Goal: Task Accomplishment & Management: Manage account settings

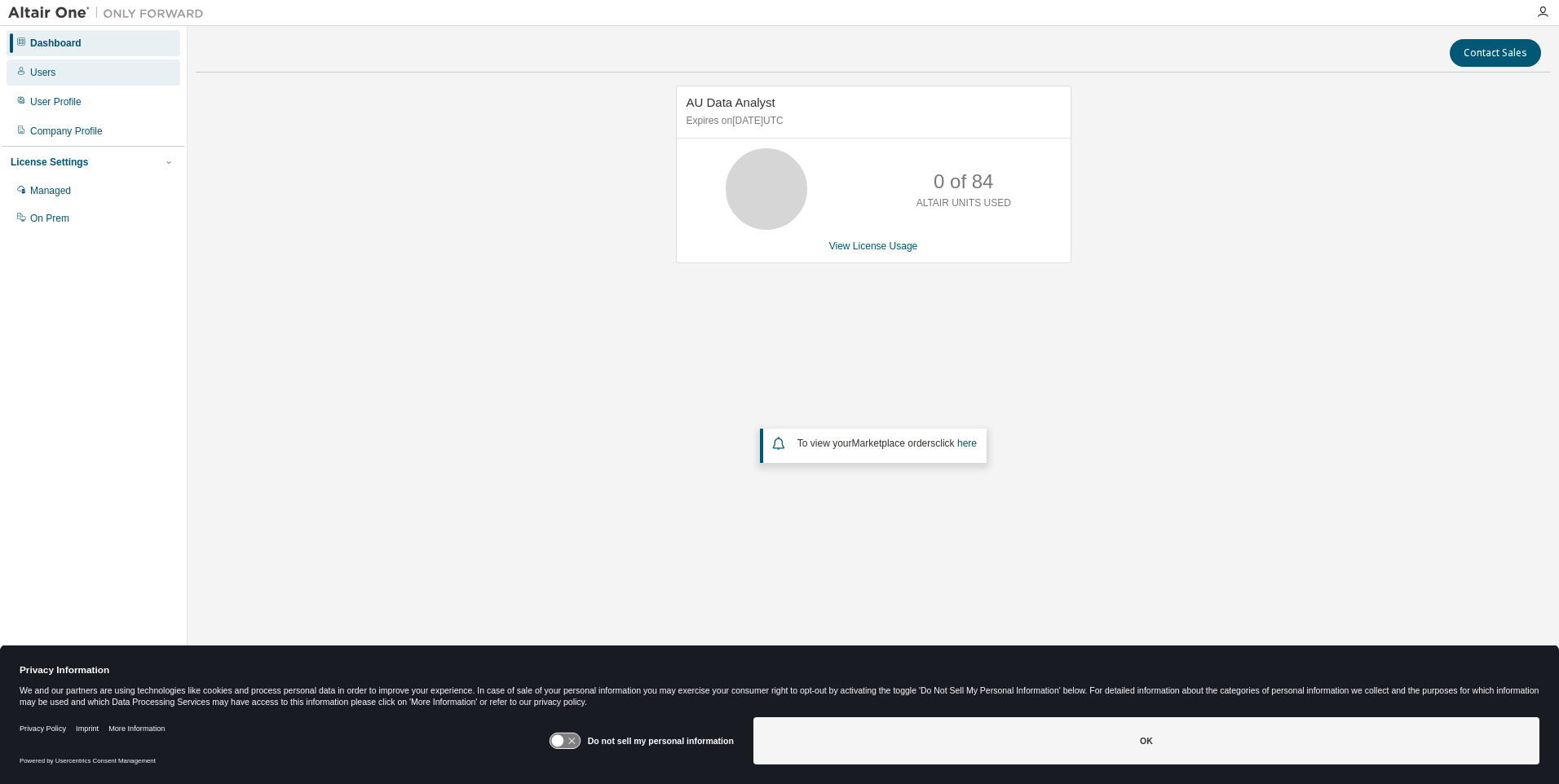
click at [44, 70] on div "Users" at bounding box center [43, 72] width 25 height 13
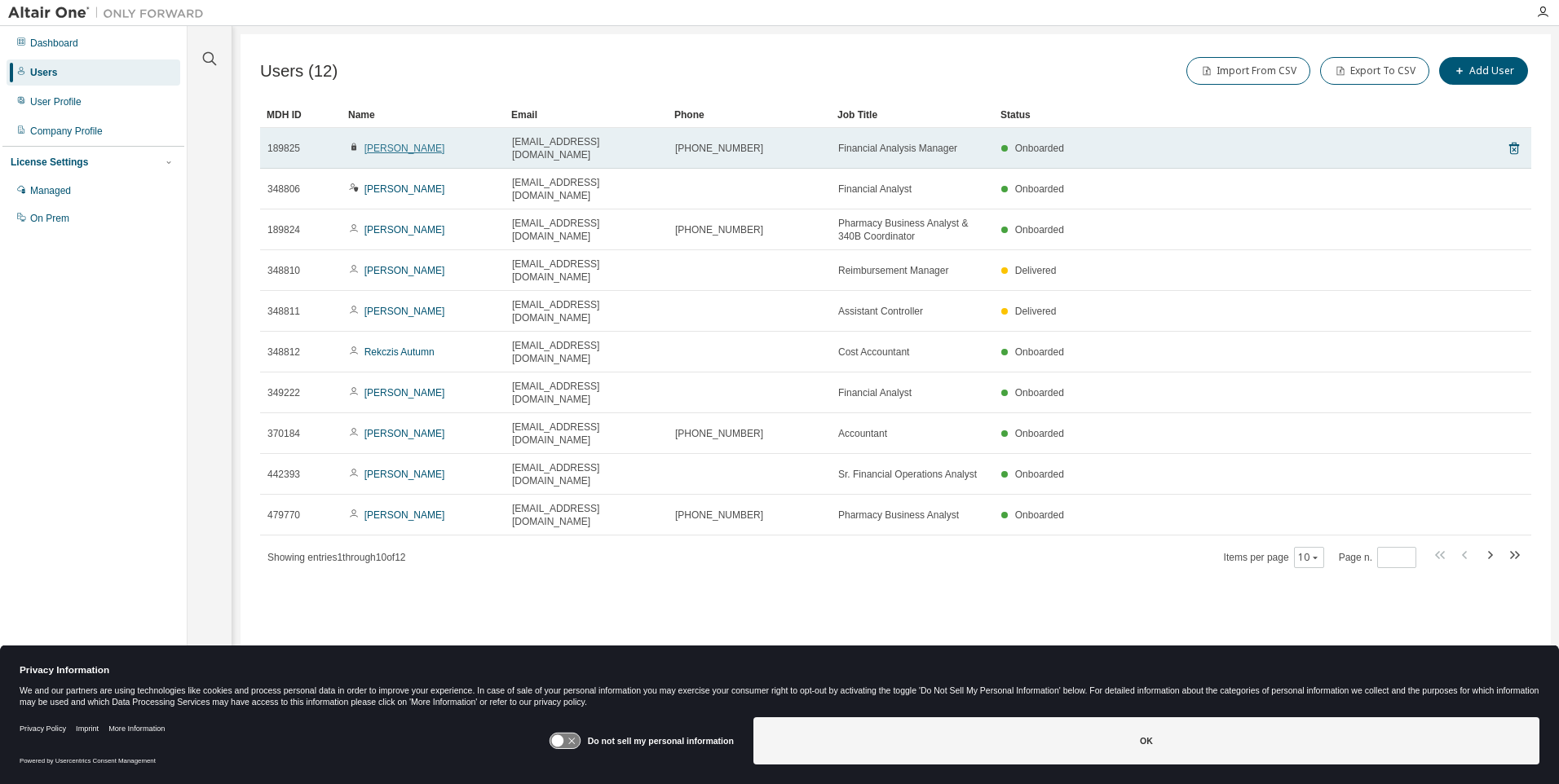
click at [416, 142] on link "Amy Lanzilotta" at bounding box center [404, 148] width 80 height 11
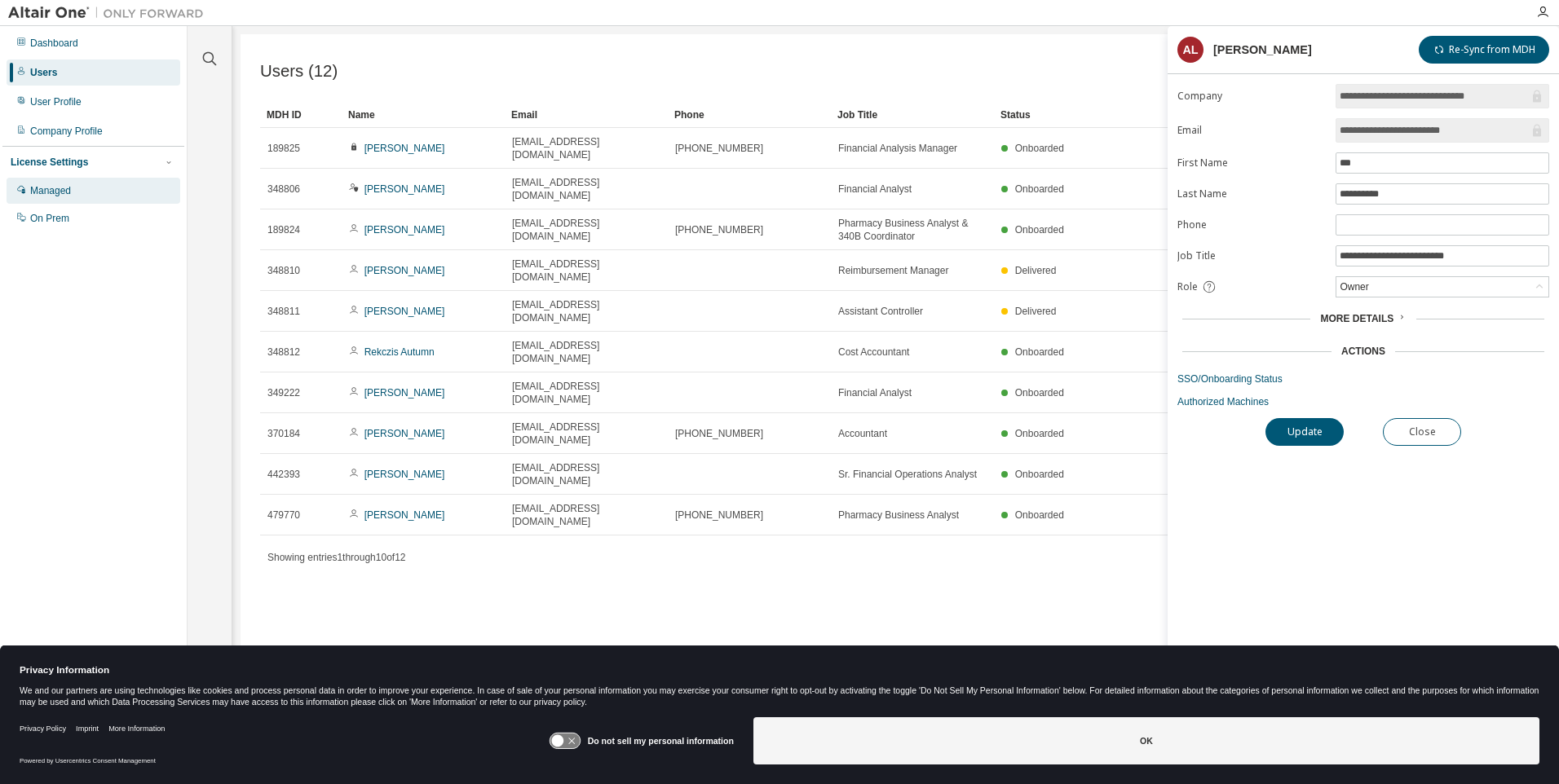
click at [58, 190] on div "Managed" at bounding box center [51, 190] width 41 height 13
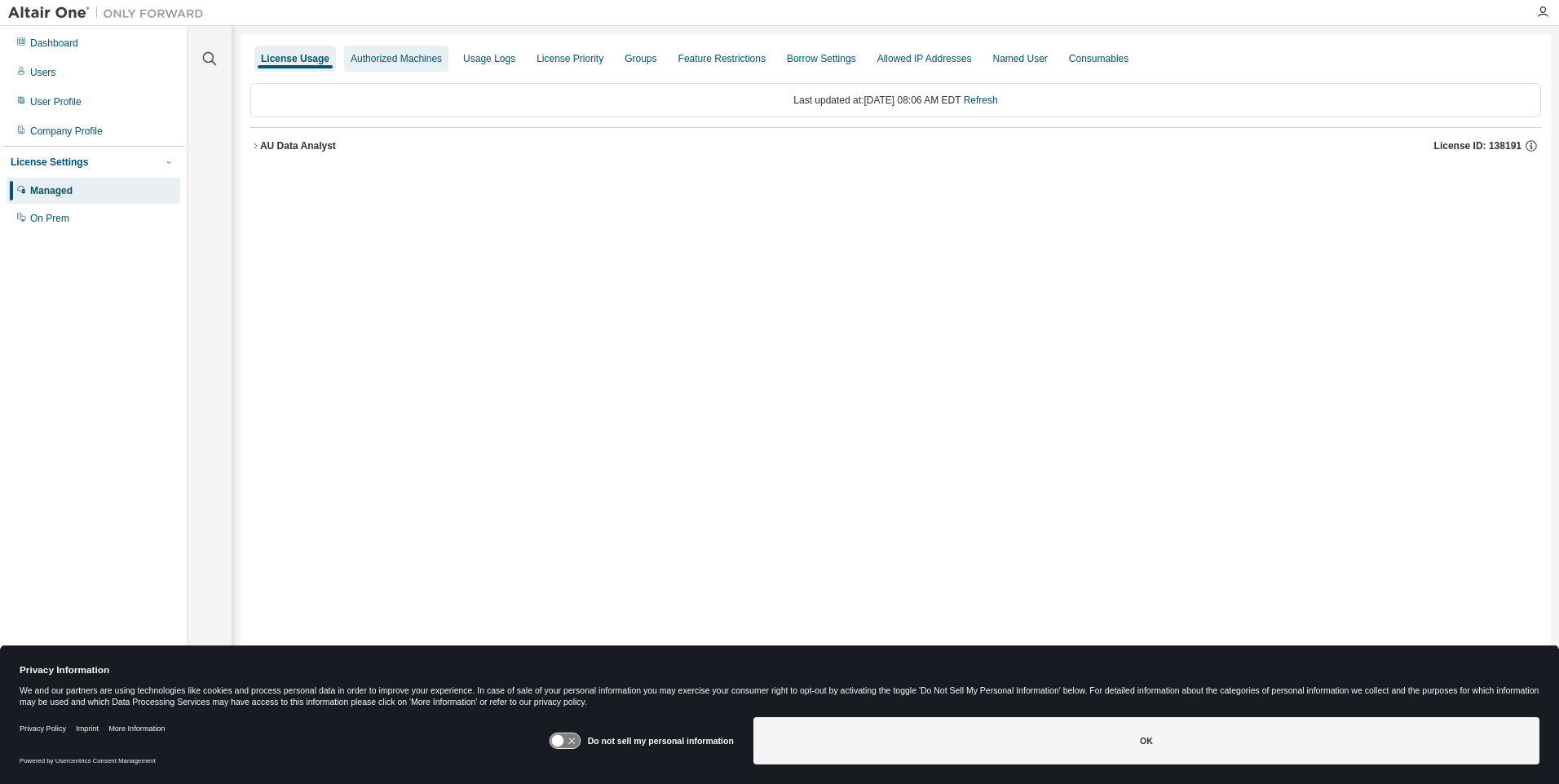
click at [406, 58] on div "Authorized Machines" at bounding box center [396, 58] width 92 height 13
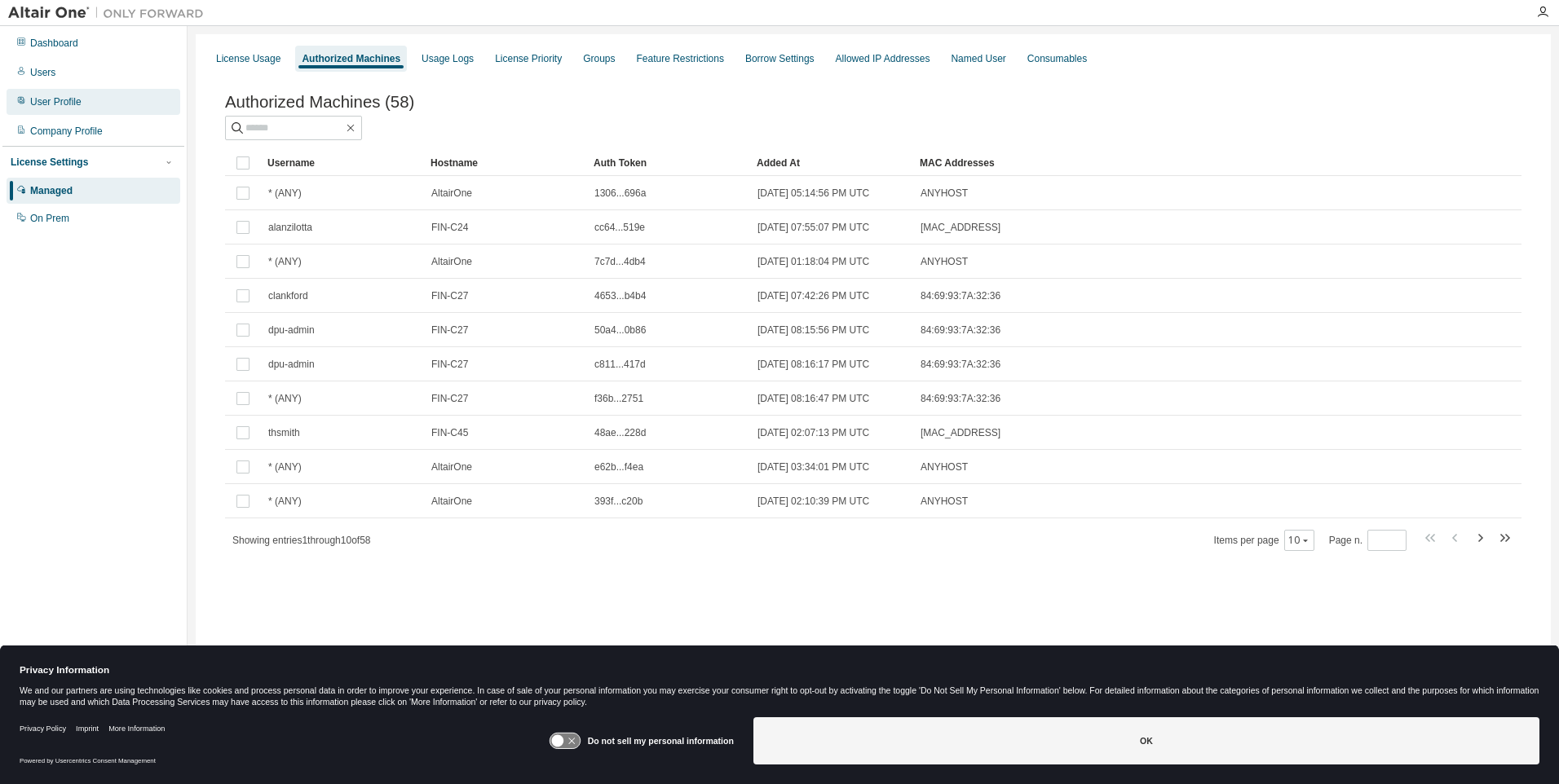
click at [50, 102] on div "User Profile" at bounding box center [56, 102] width 52 height 13
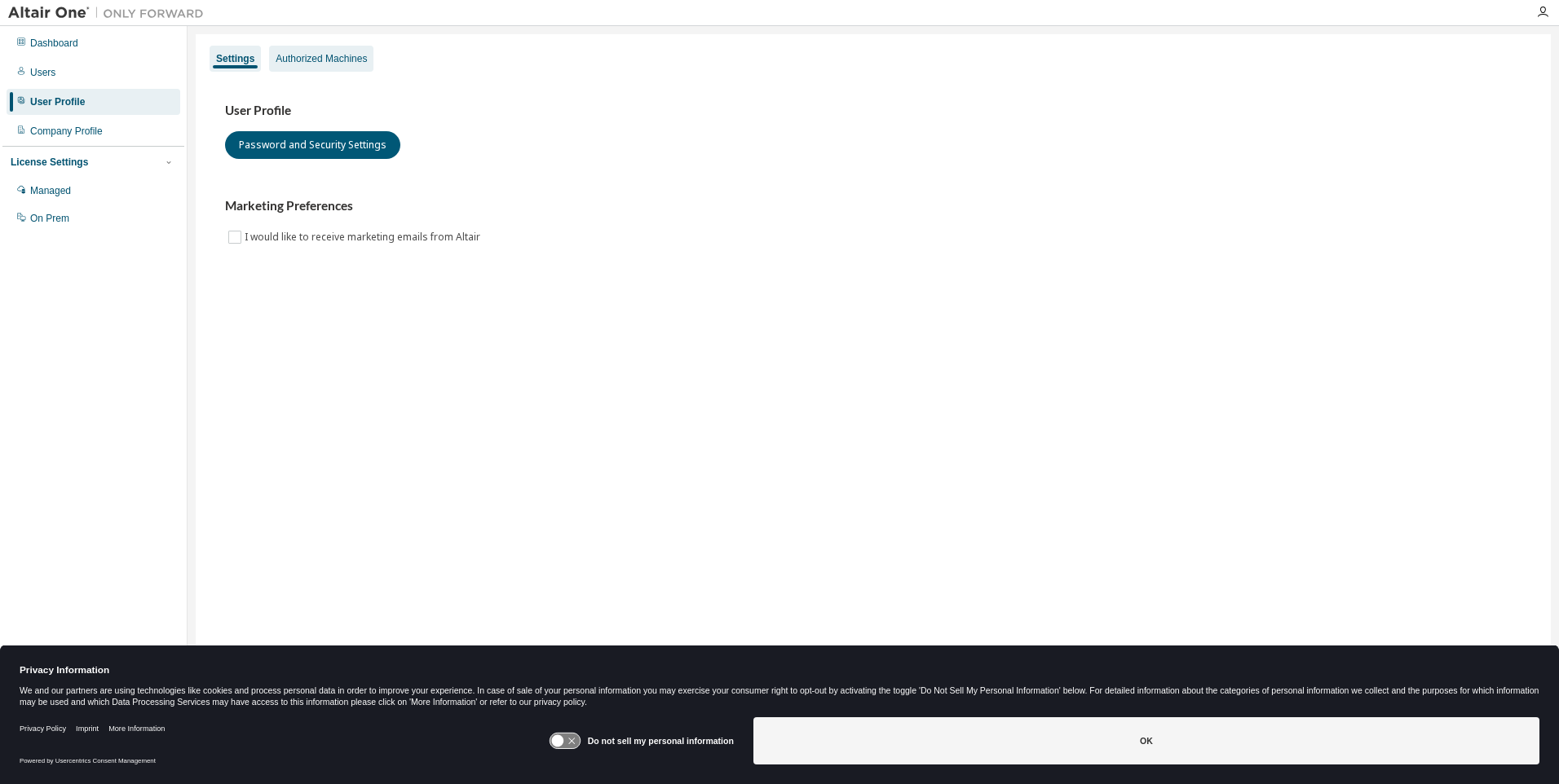
click at [342, 61] on div "Authorized Machines" at bounding box center [321, 58] width 92 height 13
